Goal: Transaction & Acquisition: Obtain resource

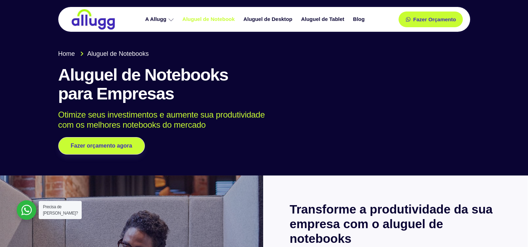
click at [205, 18] on link "Aluguel de Notebook" at bounding box center [209, 19] width 61 height 12
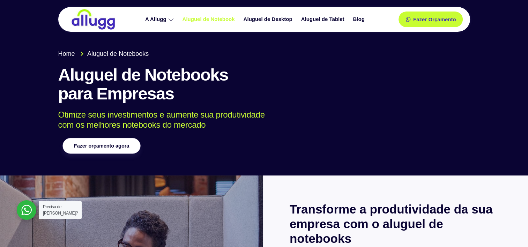
click at [96, 148] on span "Fazer orçamento agora" at bounding box center [101, 145] width 55 height 5
